Goal: Task Accomplishment & Management: Use online tool/utility

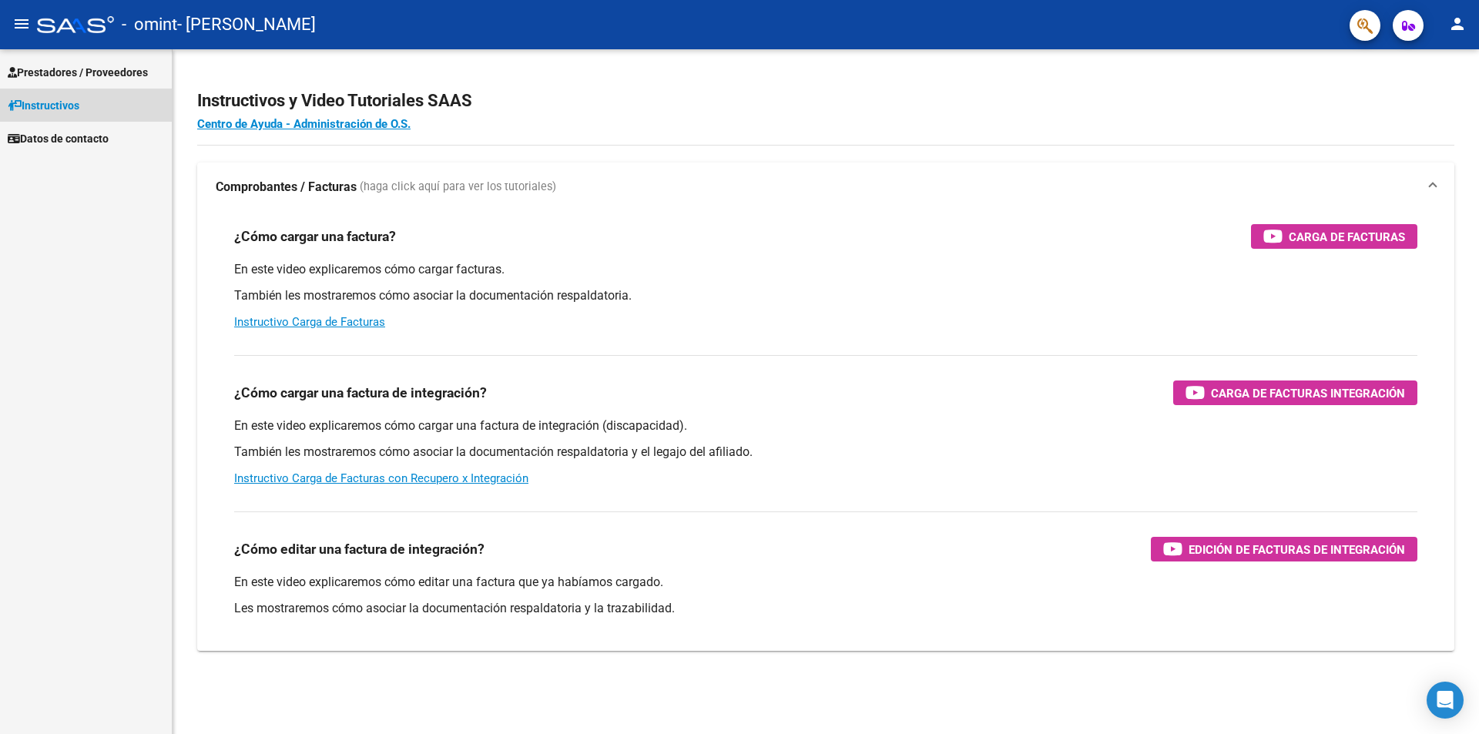
click at [107, 105] on link "Instructivos" at bounding box center [86, 105] width 172 height 33
click at [40, 102] on span "Instructivos" at bounding box center [44, 105] width 72 height 17
click at [60, 75] on span "Prestadores / Proveedores" at bounding box center [78, 72] width 140 height 17
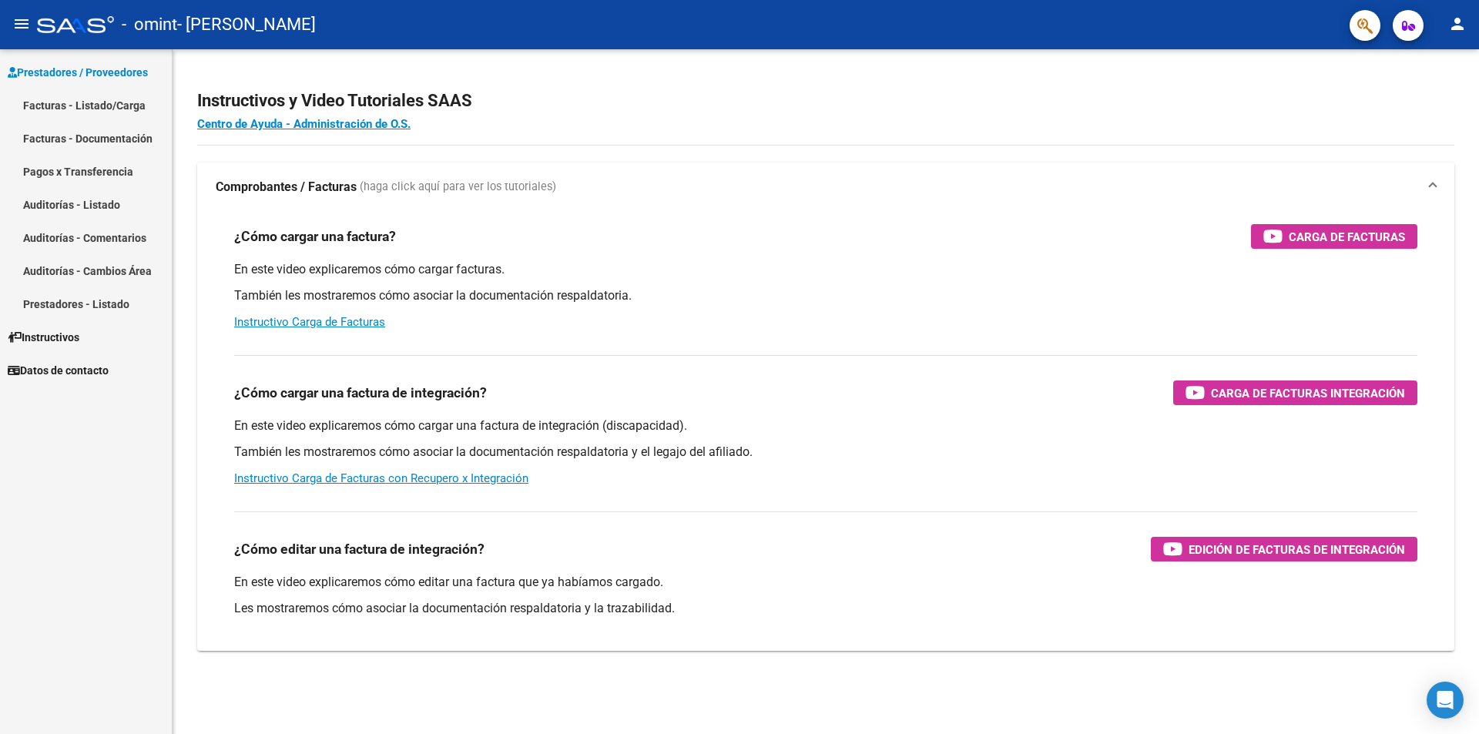
click at [55, 100] on link "Facturas - Listado/Carga" at bounding box center [86, 105] width 172 height 33
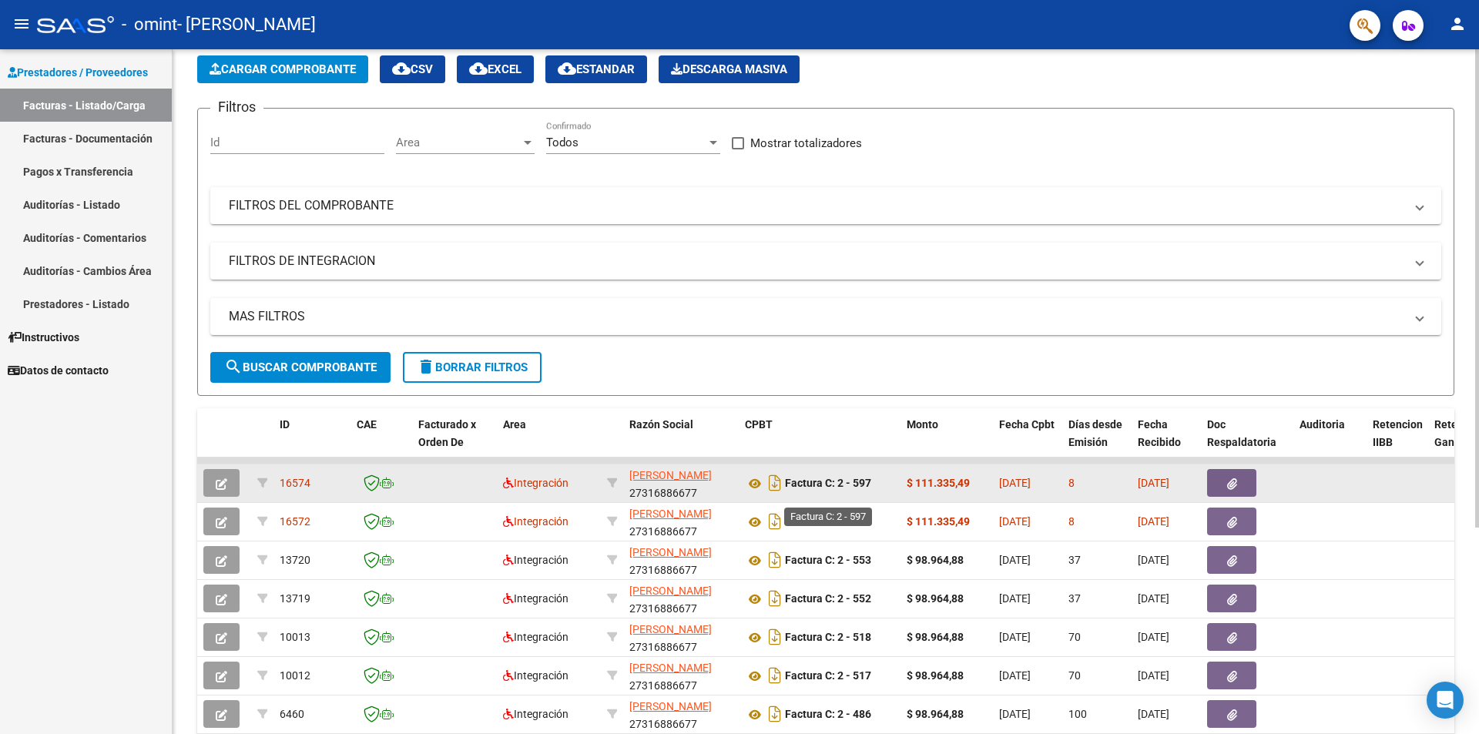
scroll to position [64, 0]
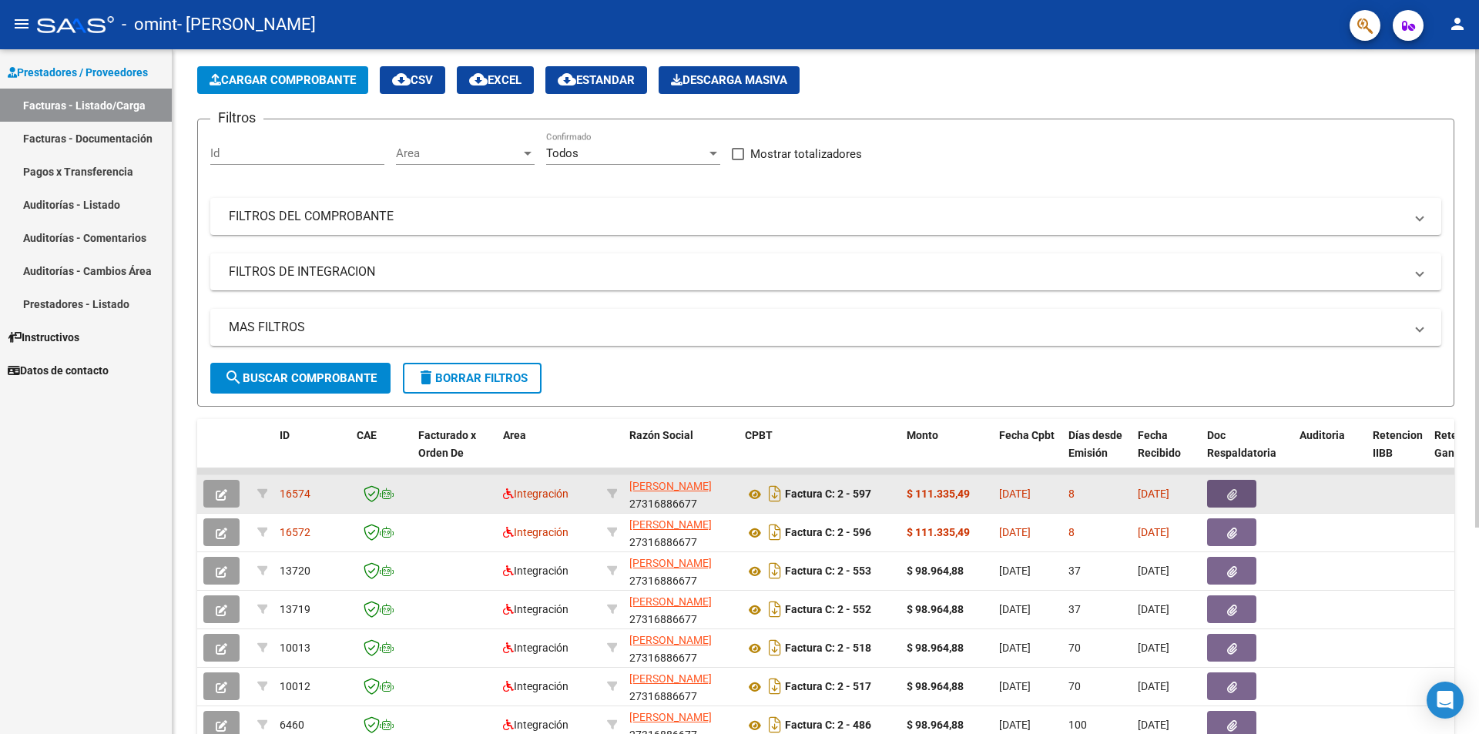
click at [1250, 496] on button "button" at bounding box center [1231, 494] width 49 height 28
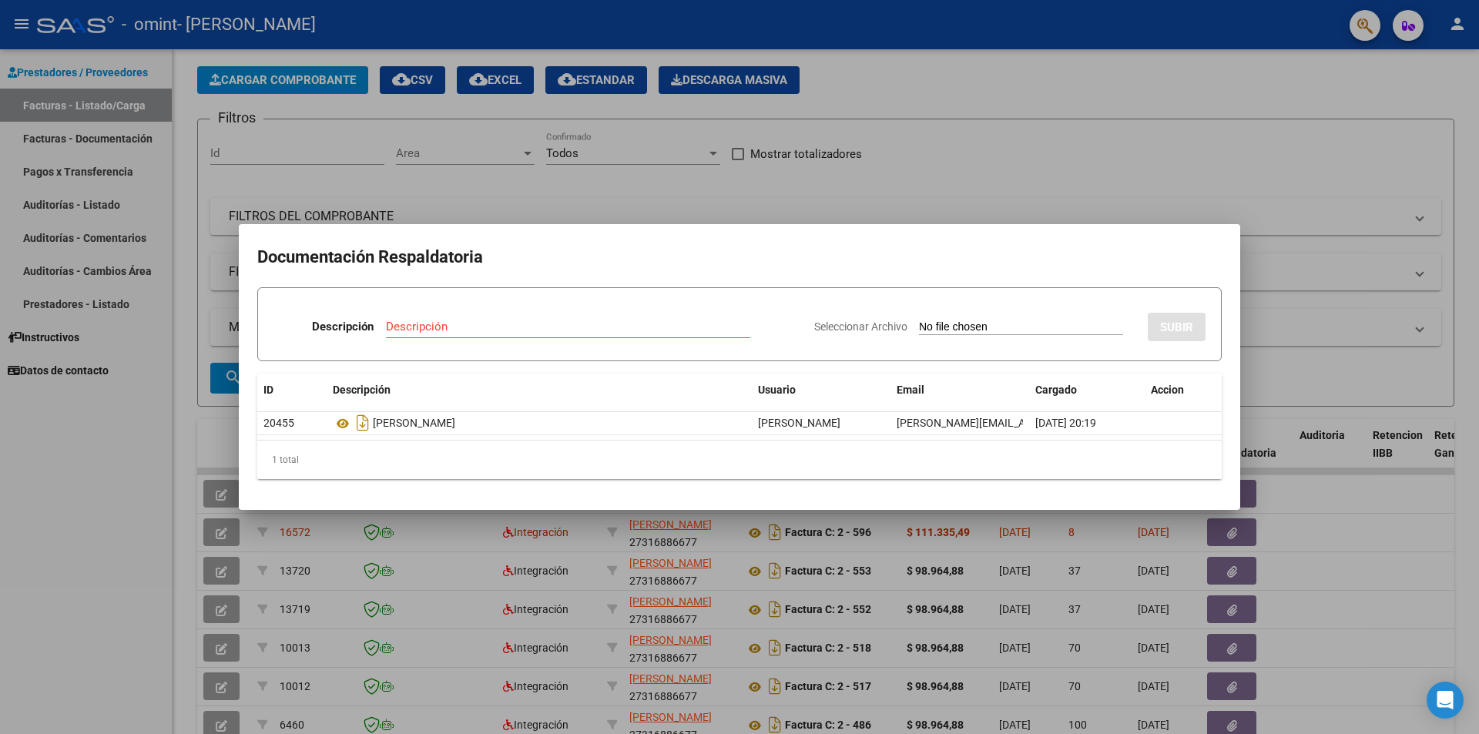
click at [1225, 142] on div at bounding box center [739, 367] width 1479 height 734
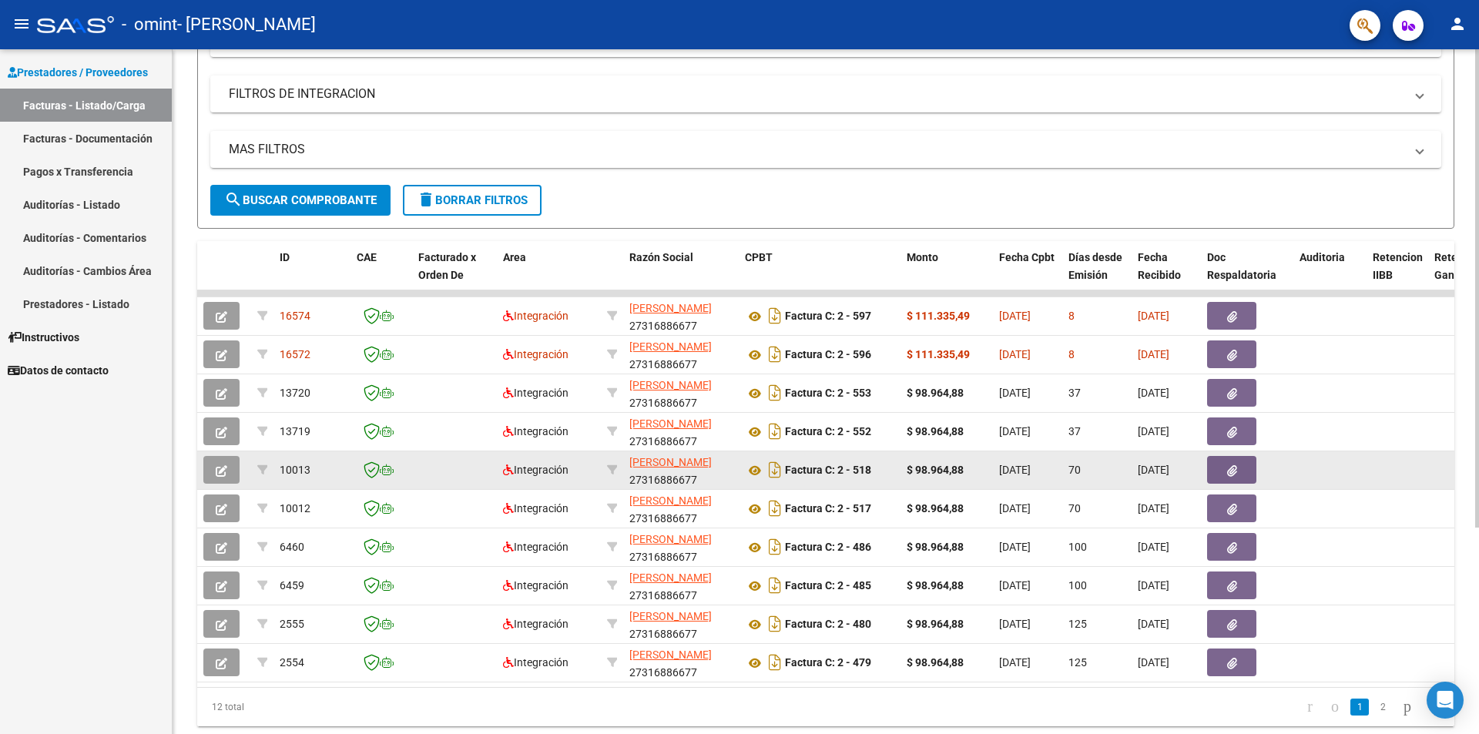
scroll to position [295, 0]
